Goal: Navigation & Orientation: Go to known website

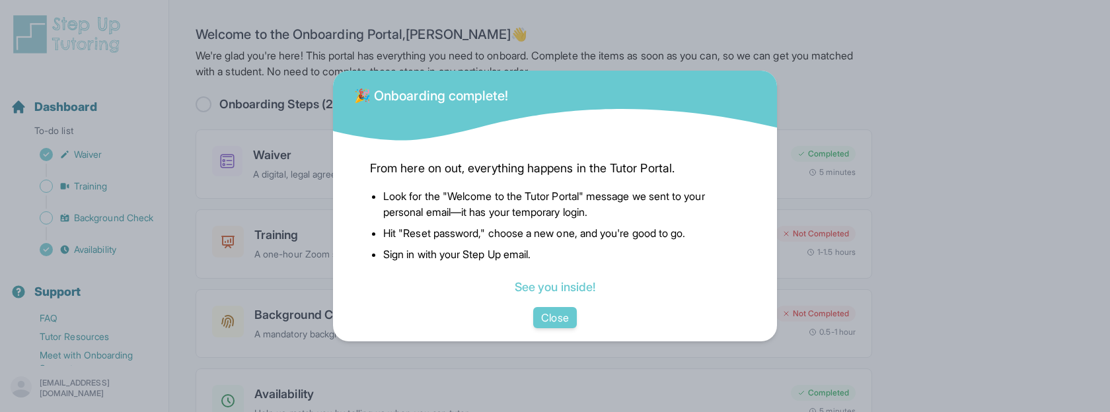
scroll to position [87, 0]
click at [563, 310] on button "Close" at bounding box center [554, 317] width 43 height 21
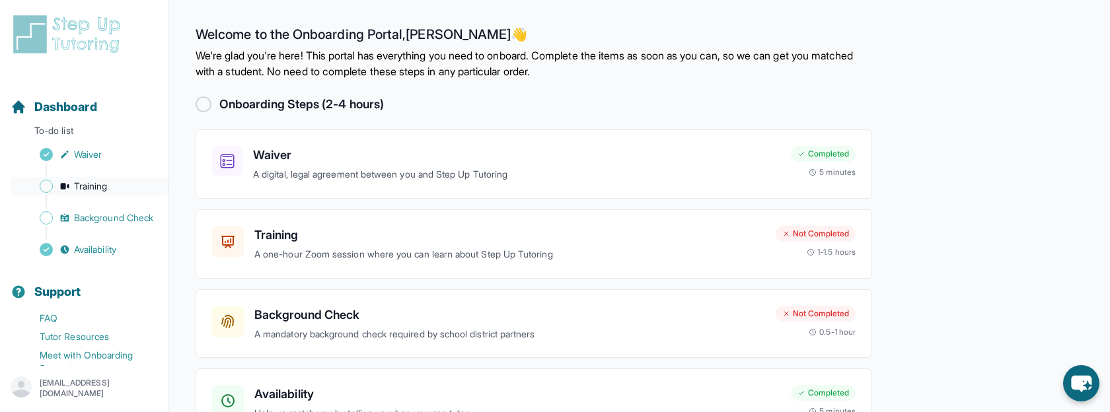
click at [103, 185] on span "Training" at bounding box center [91, 186] width 34 height 13
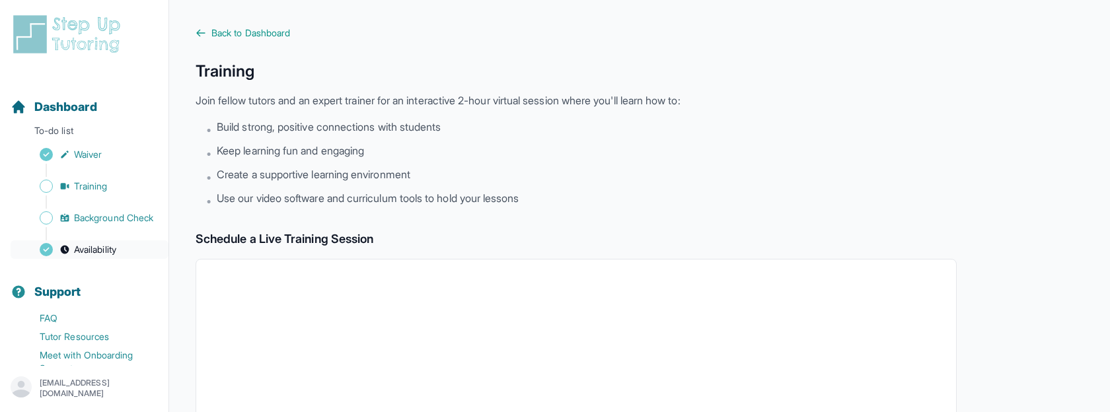
scroll to position [57, 0]
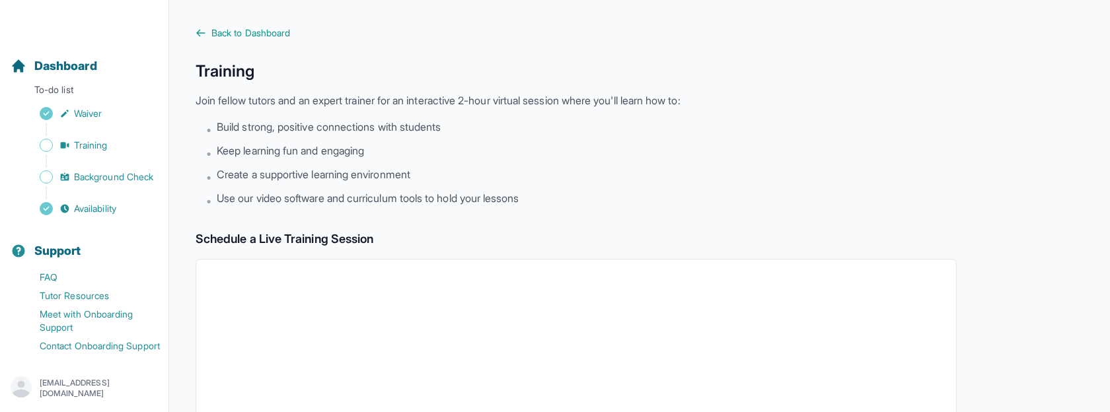
click at [70, 388] on p "[EMAIL_ADDRESS][DOMAIN_NAME]" at bounding box center [99, 388] width 118 height 21
click at [107, 352] on link "Sign Out" at bounding box center [84, 357] width 143 height 24
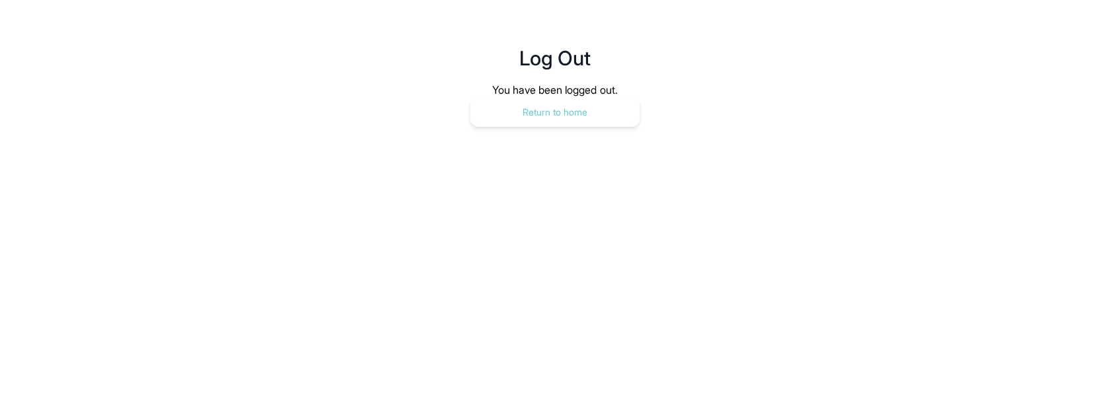
click at [589, 110] on button "Return to home" at bounding box center [554, 112] width 169 height 29
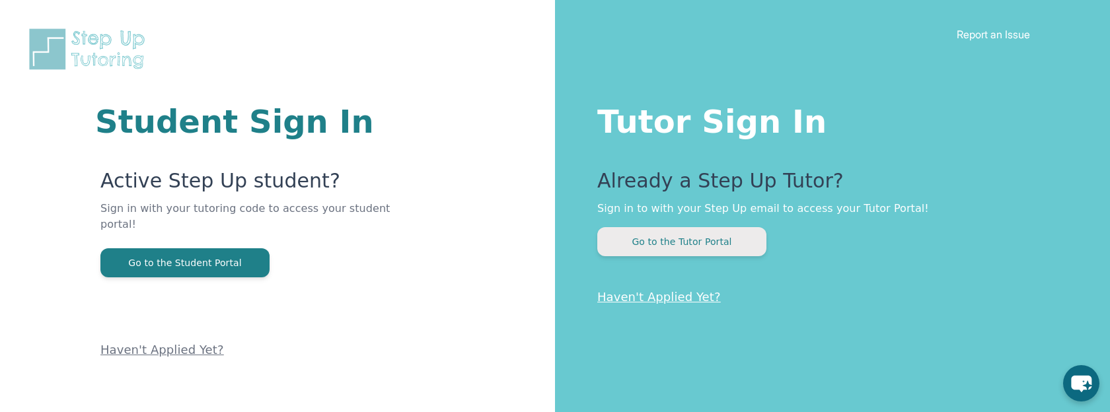
click at [662, 238] on button "Go to the Tutor Portal" at bounding box center [681, 241] width 169 height 29
